Goal: Task Accomplishment & Management: Complete application form

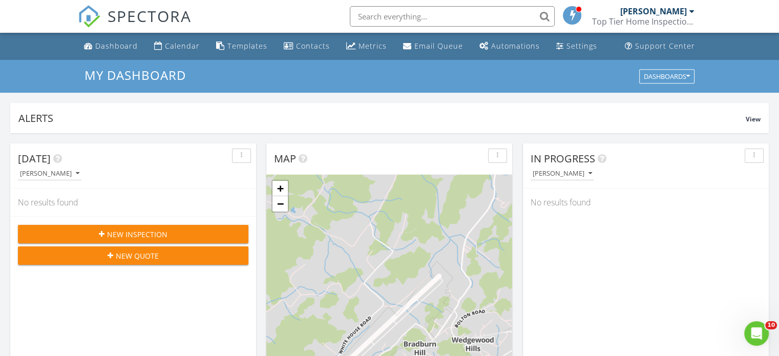
scroll to position [948, 795]
click at [302, 43] on div "Contacts" at bounding box center [313, 46] width 34 height 10
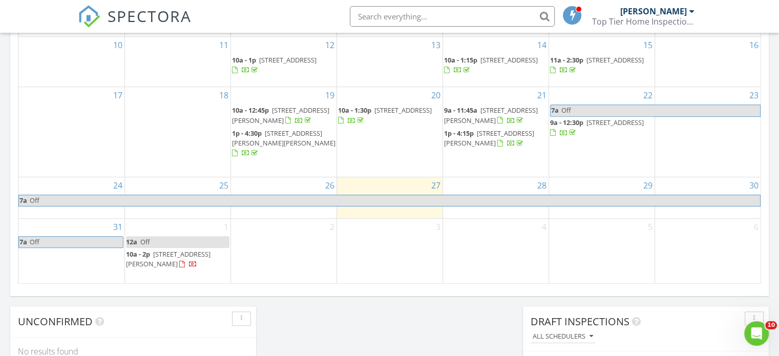
scroll to position [678, 0]
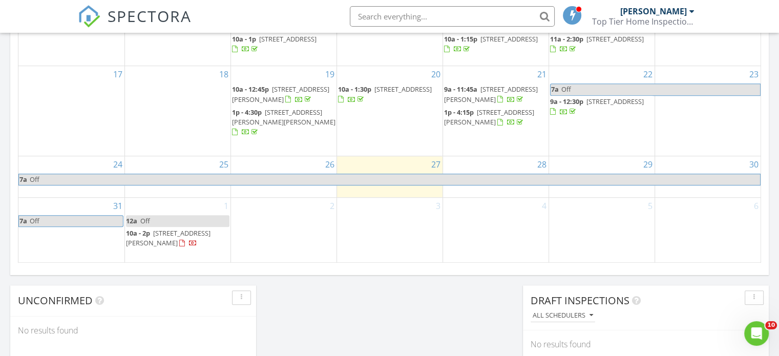
click at [255, 217] on div "2" at bounding box center [284, 230] width 106 height 65
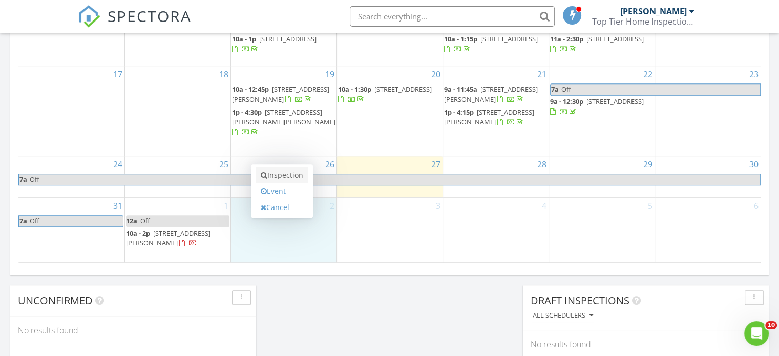
click at [276, 178] on link "Inspection" at bounding box center [282, 175] width 53 height 16
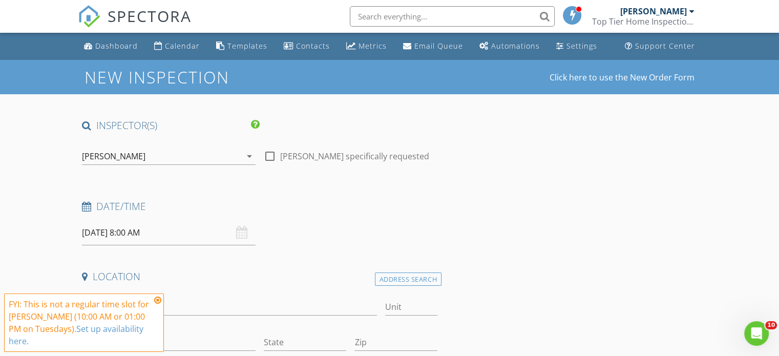
click at [154, 228] on input "09/02/2025 8:00 AM" at bounding box center [169, 232] width 174 height 25
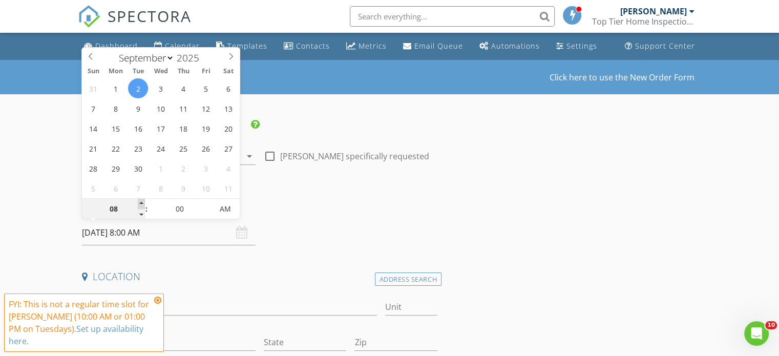
type input "09"
type input "09/02/2025 9:00 AM"
click at [141, 203] on span at bounding box center [141, 204] width 7 height 10
type input "10"
type input "09/02/2025 10:00 AM"
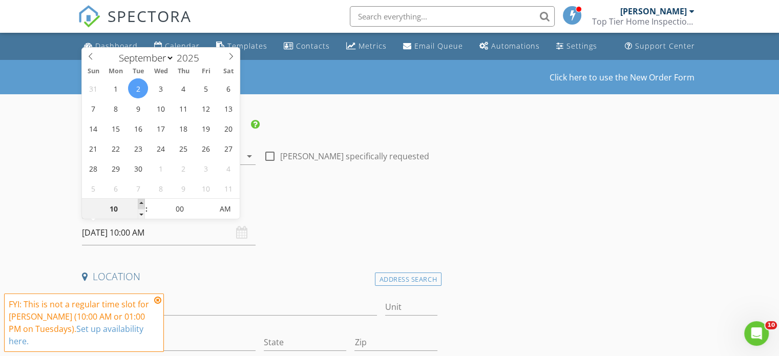
click at [141, 203] on span at bounding box center [141, 204] width 7 height 10
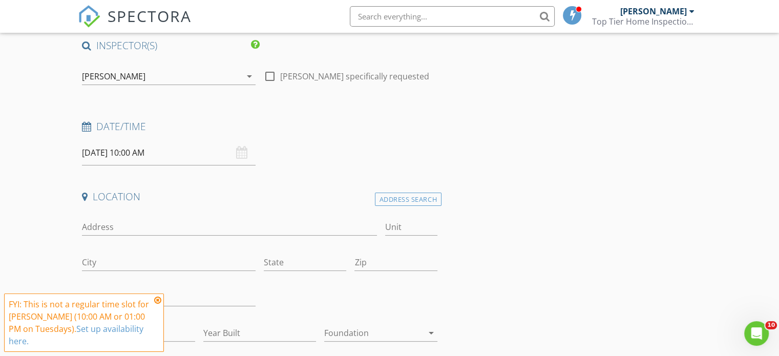
scroll to position [81, 0]
click at [195, 212] on div "Address" at bounding box center [229, 227] width 295 height 33
click at [195, 220] on input "Address" at bounding box center [229, 225] width 295 height 17
click at [156, 299] on icon at bounding box center [157, 300] width 7 height 8
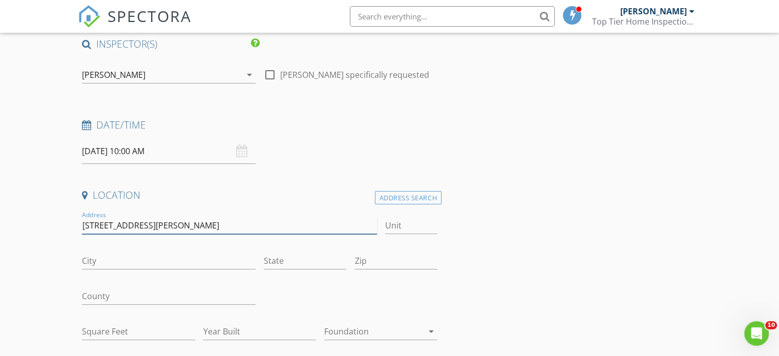
click at [168, 217] on input "1140 hartman rd" at bounding box center [229, 225] width 295 height 17
type input "1"
click at [164, 228] on input "Address" at bounding box center [229, 225] width 295 height 17
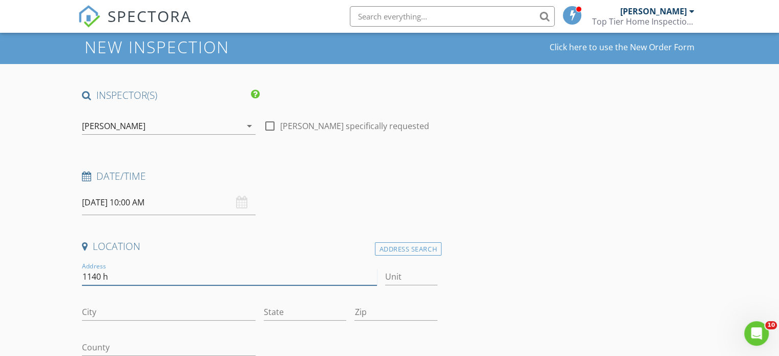
scroll to position [0, 0]
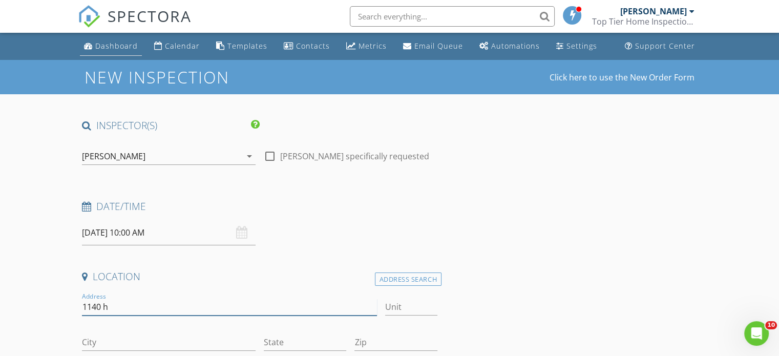
type input "1140 h"
click at [115, 43] on div "Dashboard" at bounding box center [116, 46] width 43 height 10
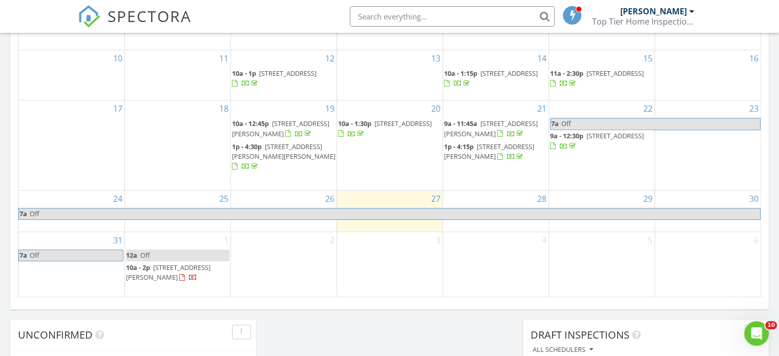
scroll to position [644, 0]
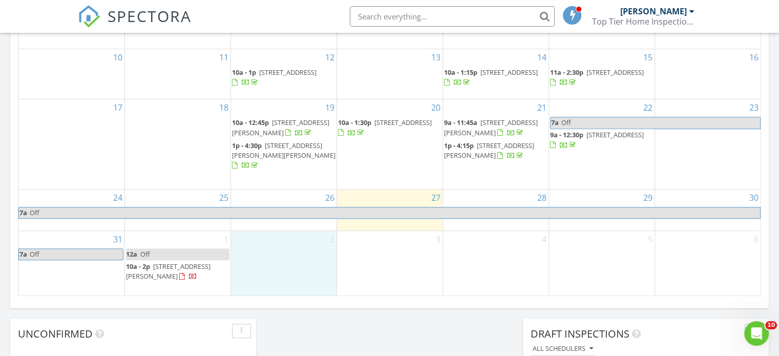
click at [262, 260] on div "2" at bounding box center [284, 263] width 106 height 65
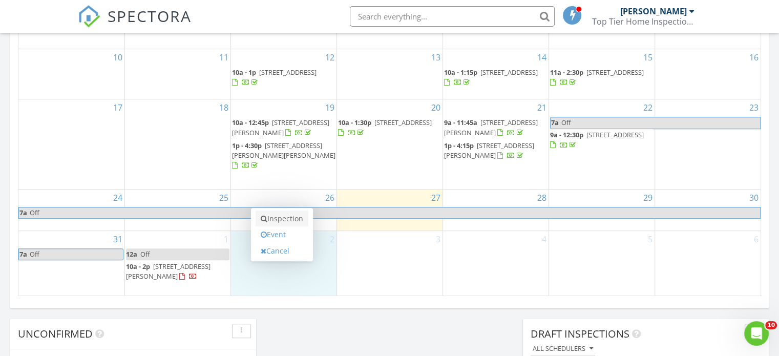
click at [273, 217] on link "Inspection" at bounding box center [282, 219] width 53 height 16
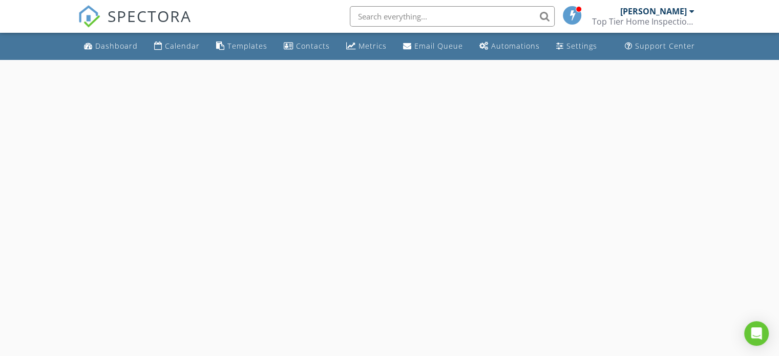
select select "8"
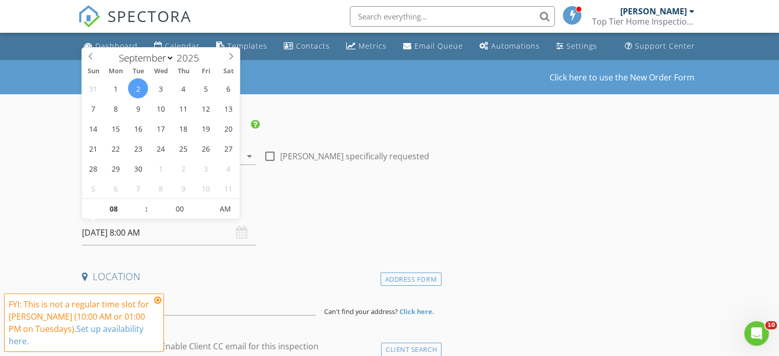
click at [165, 221] on input "[DATE] 8:00 AM" at bounding box center [169, 232] width 174 height 25
type input "09"
type input "[DATE] 9:00 AM"
click at [139, 202] on span at bounding box center [141, 204] width 7 height 10
type input "10"
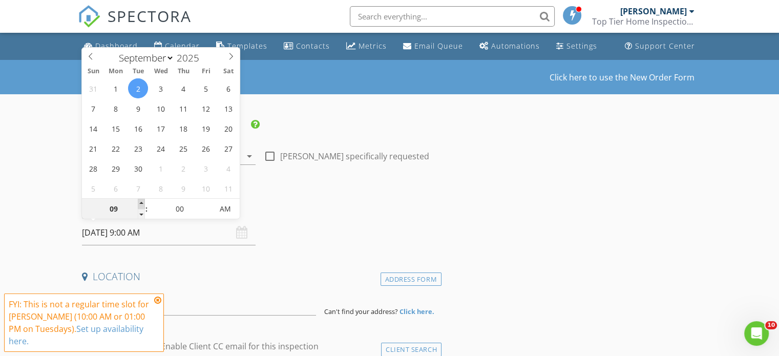
type input "[DATE] 10:00 AM"
click at [139, 202] on span at bounding box center [141, 204] width 7 height 10
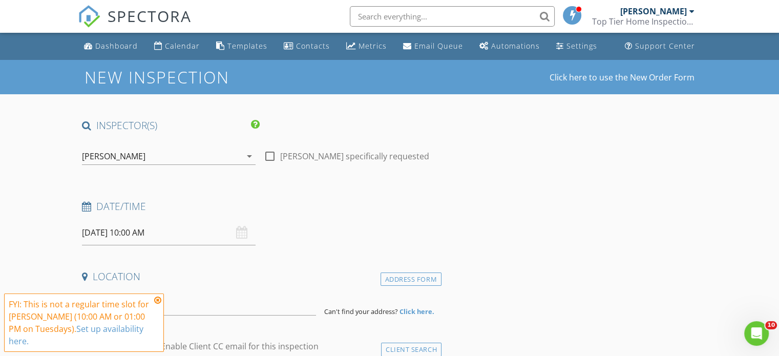
click at [318, 207] on h4 "Date/Time" at bounding box center [260, 206] width 356 height 13
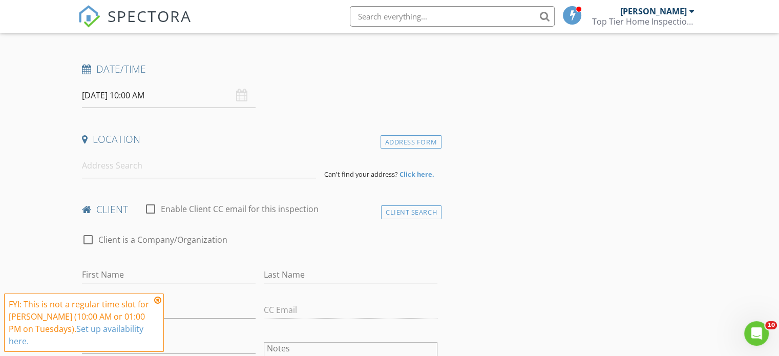
scroll to position [161, 0]
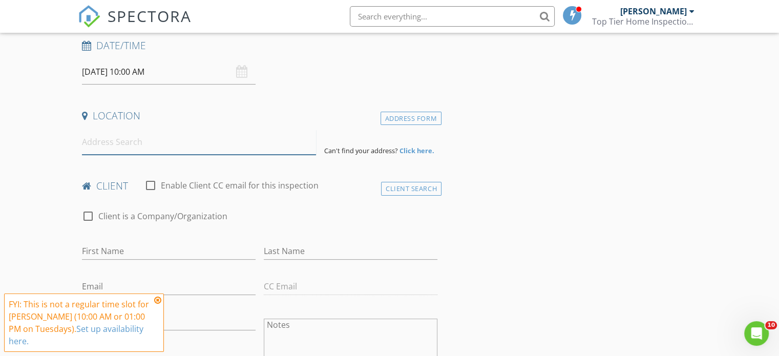
click at [172, 137] on input at bounding box center [199, 142] width 234 height 25
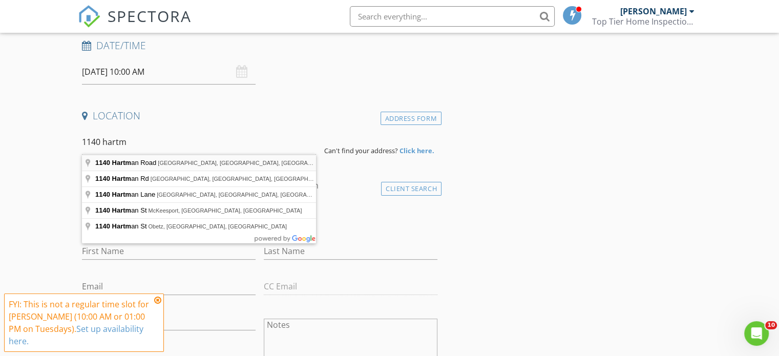
type input "[STREET_ADDRESS][PERSON_NAME]"
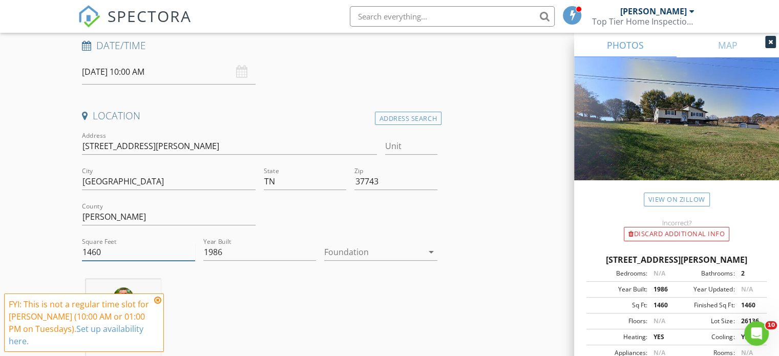
click at [99, 249] on input "1460" at bounding box center [138, 252] width 113 height 17
type input "1988"
click at [199, 294] on div "[PERSON_NAME] 11.7 miles (23 minutes)" at bounding box center [260, 321] width 364 height 85
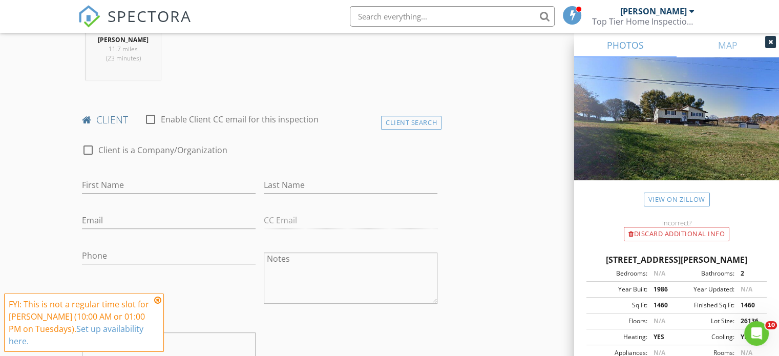
scroll to position [438, 0]
click at [148, 186] on input "First Name" at bounding box center [169, 184] width 174 height 17
type input "Leyton"
type input "[PERSON_NAME]"
click at [143, 216] on input "Email" at bounding box center [169, 219] width 174 height 17
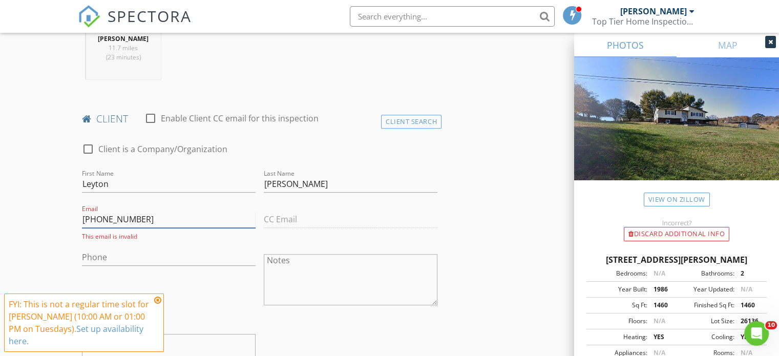
type input "[PHONE_NUMBER]"
drag, startPoint x: 143, startPoint y: 216, endPoint x: 125, endPoint y: 222, distance: 19.3
click at [125, 222] on input "[PHONE_NUMBER]" at bounding box center [169, 219] width 174 height 17
drag, startPoint x: 135, startPoint y: 217, endPoint x: 76, endPoint y: 217, distance: 58.9
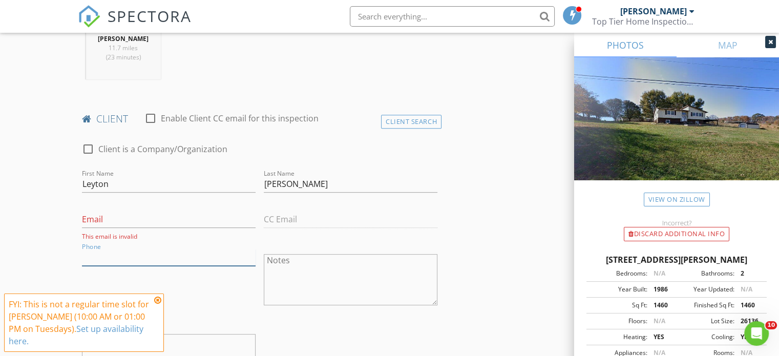
click at [111, 252] on input "Phone" at bounding box center [169, 257] width 174 height 17
paste input "[PHONE_NUMBER]"
type input "[PHONE_NUMBER]"
click at [108, 214] on input "Email" at bounding box center [169, 219] width 174 height 17
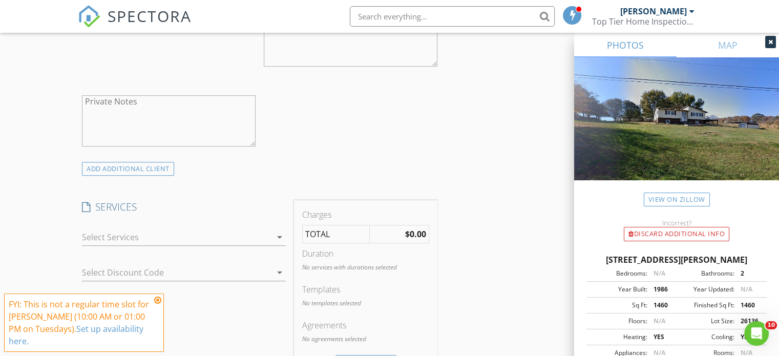
scroll to position [687, 0]
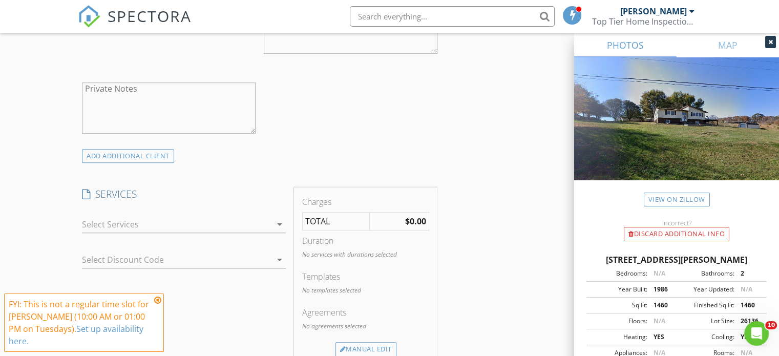
type input "[EMAIL_ADDRESS][DOMAIN_NAME]"
click at [107, 222] on div at bounding box center [177, 224] width 190 height 16
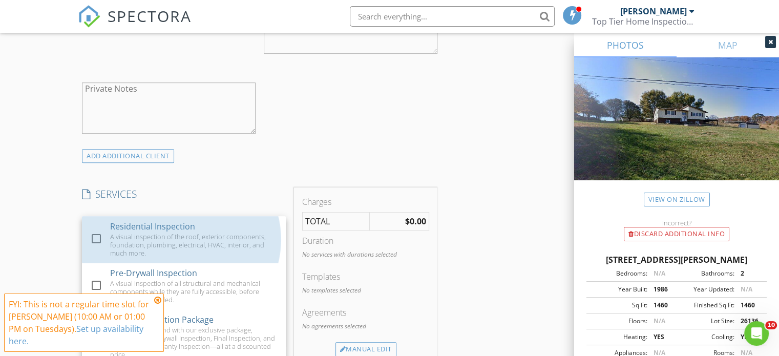
click at [107, 222] on div "check_box_outline_blank Residential Inspection A visual inspection of the roof,…" at bounding box center [184, 239] width 188 height 47
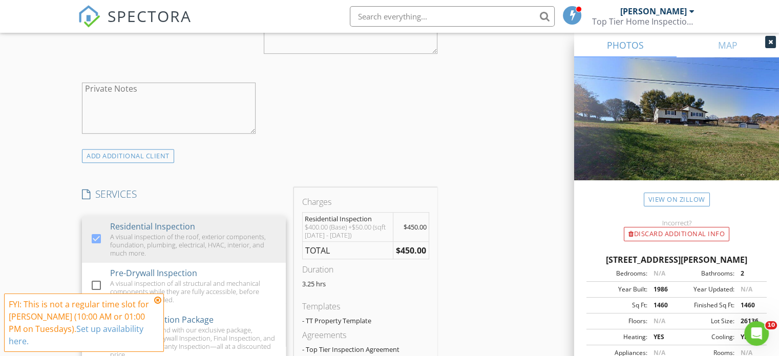
click at [35, 230] on div "New Inspection Click here to use the New Order Form INSPECTOR(S) check_box [PER…" at bounding box center [389, 297] width 779 height 1849
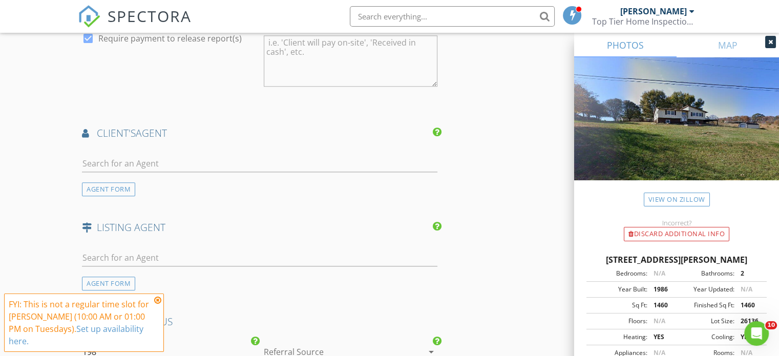
scroll to position [1169, 0]
click at [121, 158] on input "text" at bounding box center [260, 162] width 356 height 17
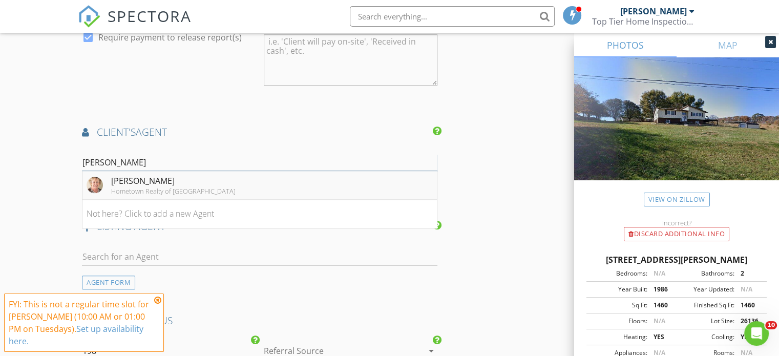
type input "[PERSON_NAME]"
click at [134, 179] on div "[PERSON_NAME]" at bounding box center [173, 181] width 124 height 12
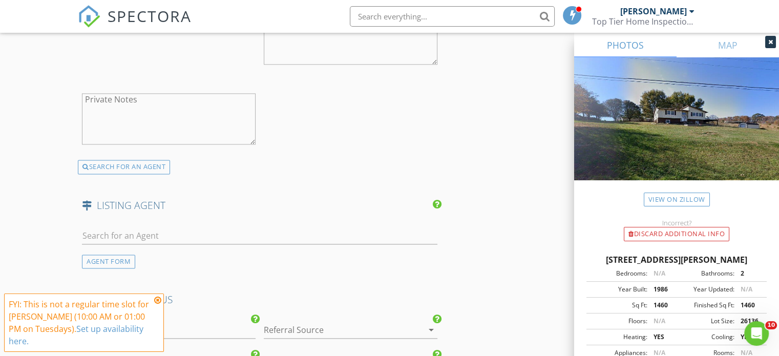
scroll to position [1422, 0]
click at [138, 227] on input "text" at bounding box center [260, 235] width 356 height 17
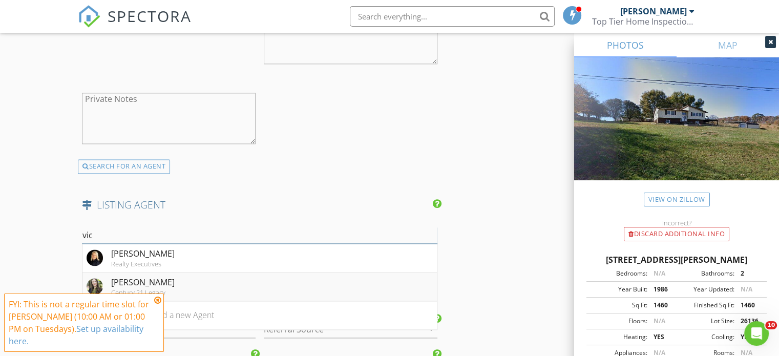
type input "vic"
click at [148, 277] on div "[PERSON_NAME]" at bounding box center [143, 282] width 64 height 12
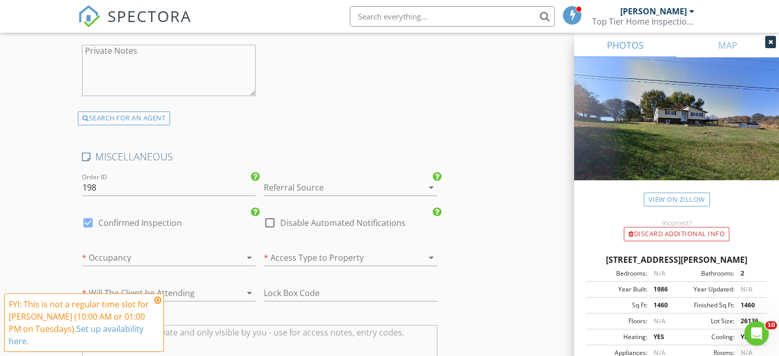
scroll to position [1797, 0]
click at [281, 172] on div "Referral Source arrow_drop_down" at bounding box center [351, 188] width 174 height 33
click at [283, 179] on div at bounding box center [336, 186] width 145 height 16
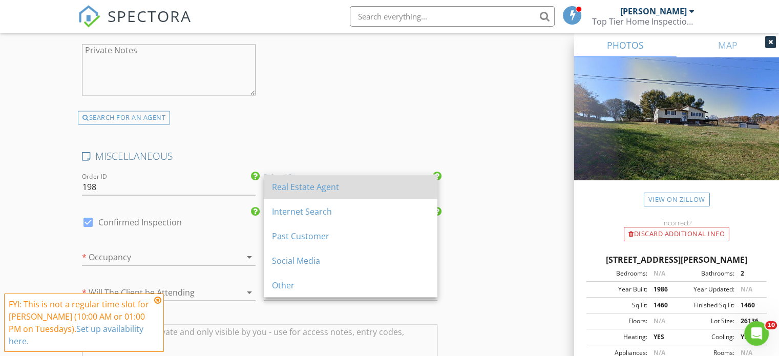
click at [304, 191] on div "Real Estate Agent" at bounding box center [350, 186] width 157 height 12
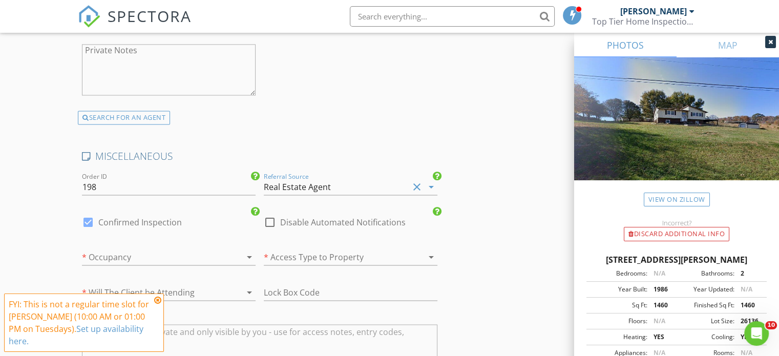
click at [195, 257] on div at bounding box center [154, 256] width 145 height 16
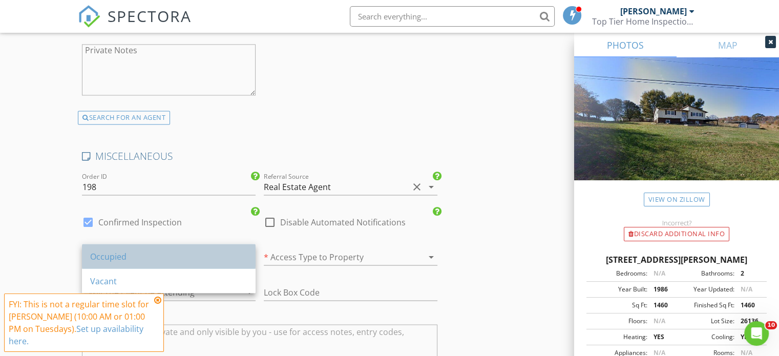
click at [188, 260] on div "Occupied" at bounding box center [168, 256] width 157 height 12
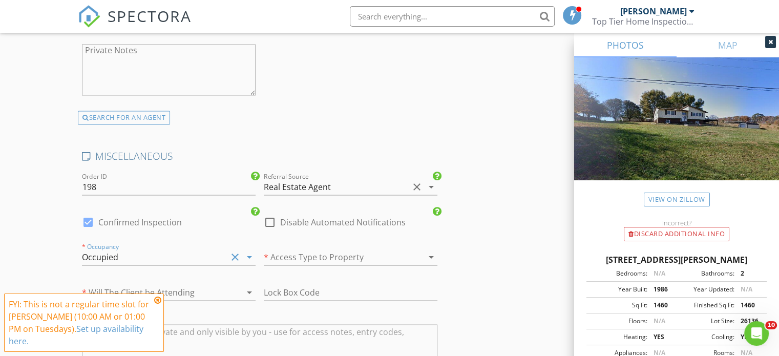
click at [279, 248] on div at bounding box center [336, 256] width 145 height 16
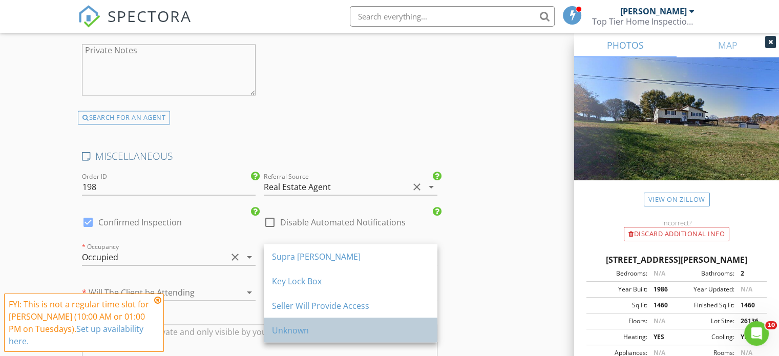
click at [295, 322] on div "Unknown" at bounding box center [350, 330] width 157 height 25
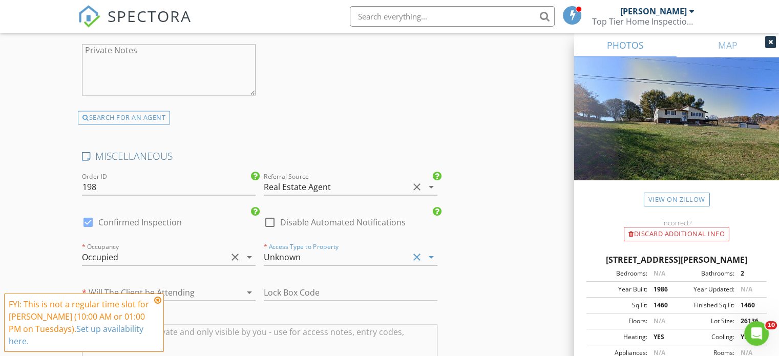
click at [216, 285] on div at bounding box center [154, 292] width 145 height 16
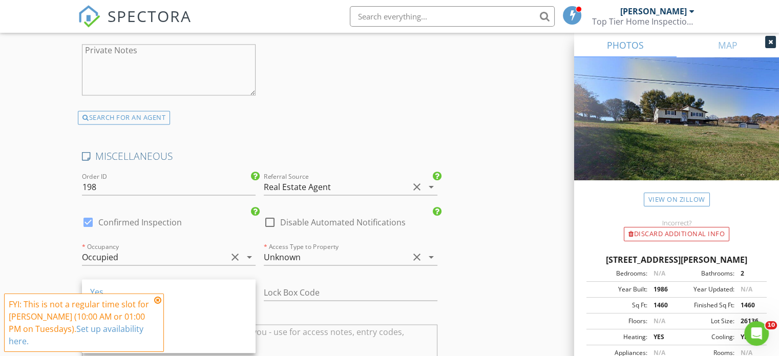
click at [216, 285] on div "Yes" at bounding box center [168, 291] width 157 height 12
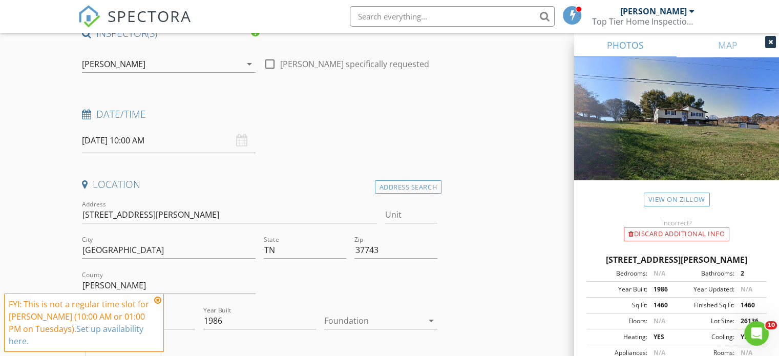
scroll to position [113, 0]
